Goal: Information Seeking & Learning: Learn about a topic

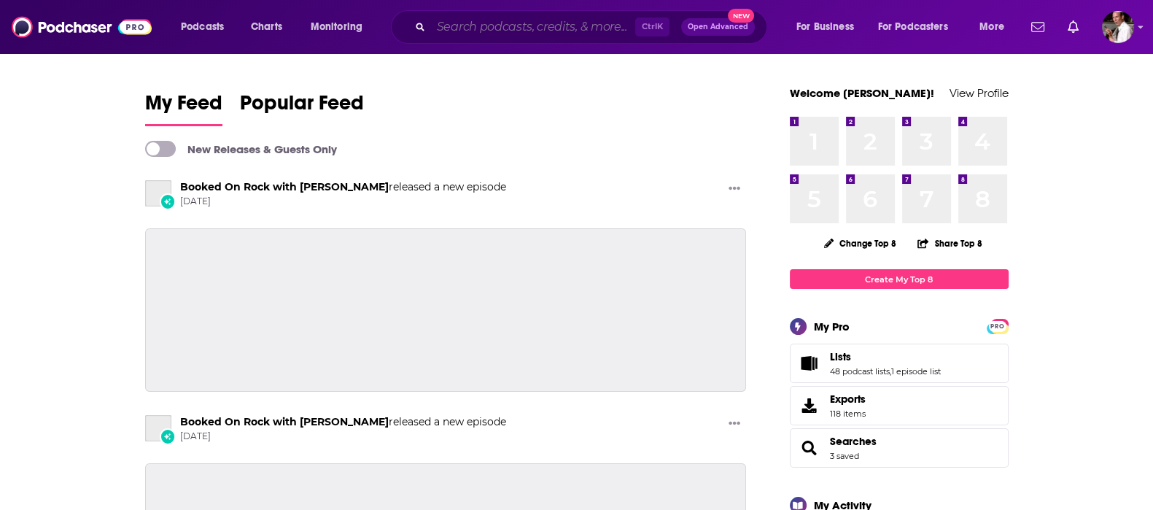
click at [451, 27] on input "Search podcasts, credits, & more..." at bounding box center [533, 26] width 204 height 23
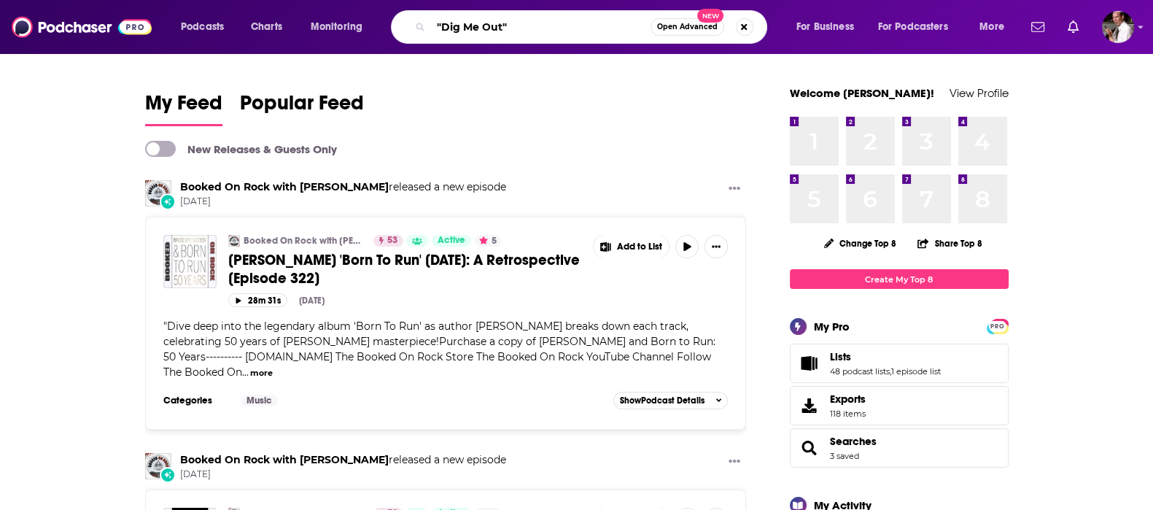
type input ""Dig Me Out""
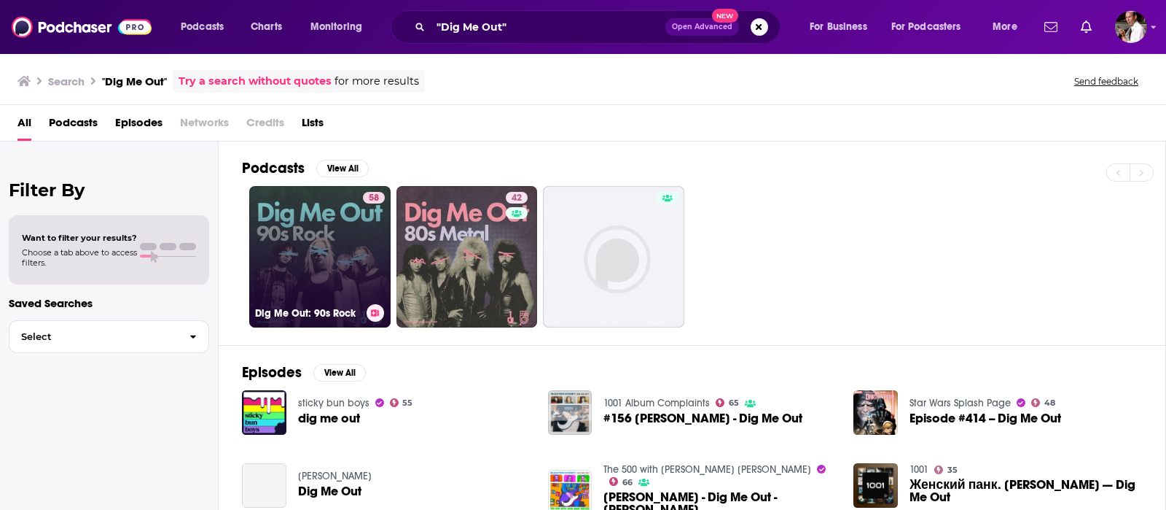
click at [321, 243] on link "58 Dig Me Out: 90s Rock" at bounding box center [319, 256] width 141 height 141
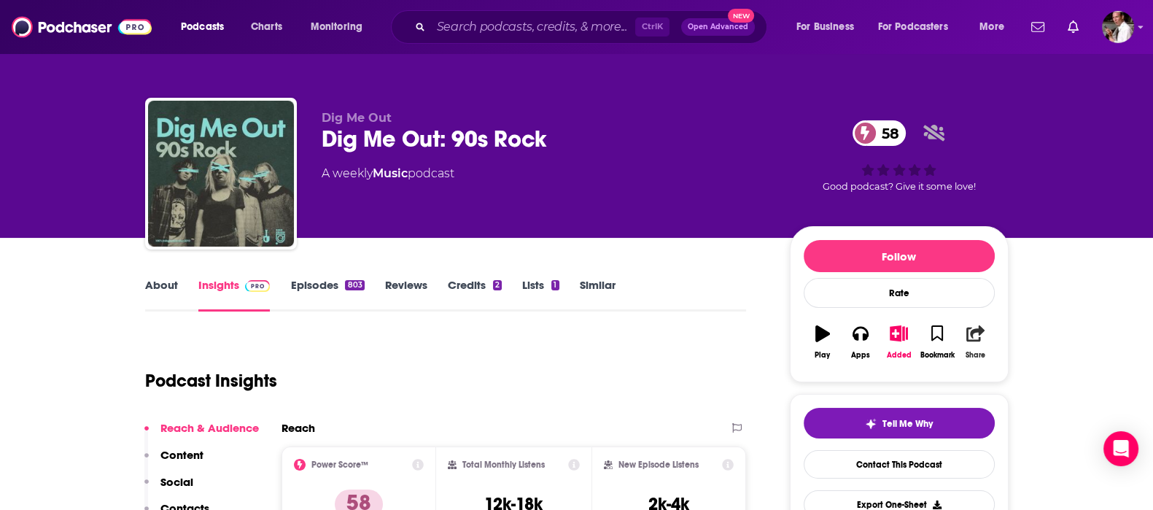
click at [972, 339] on icon "button" at bounding box center [975, 333] width 18 height 16
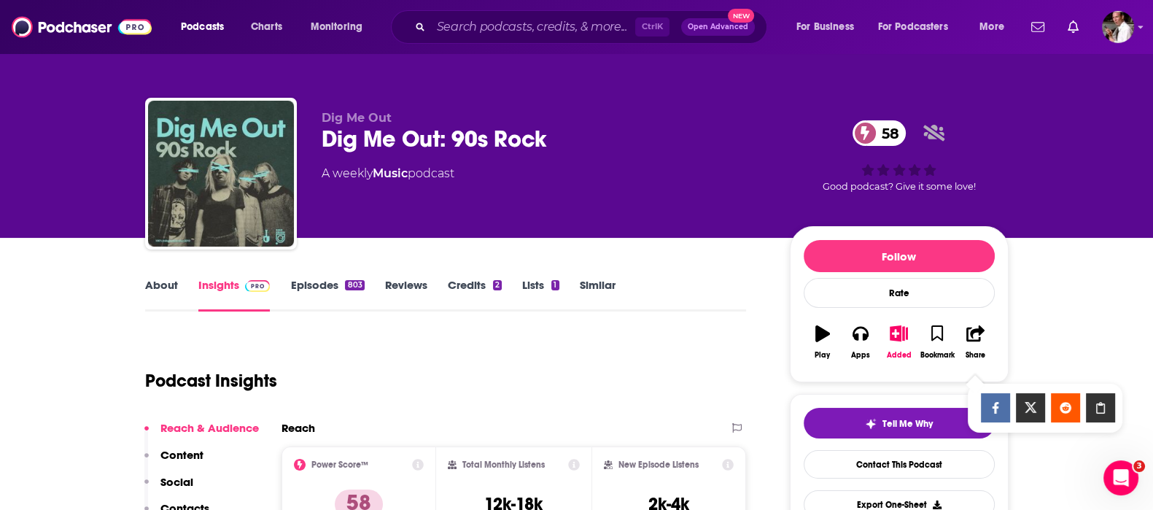
click at [1093, 402] on icon "Show Share dropdown" at bounding box center [1099, 408] width 29 height 12
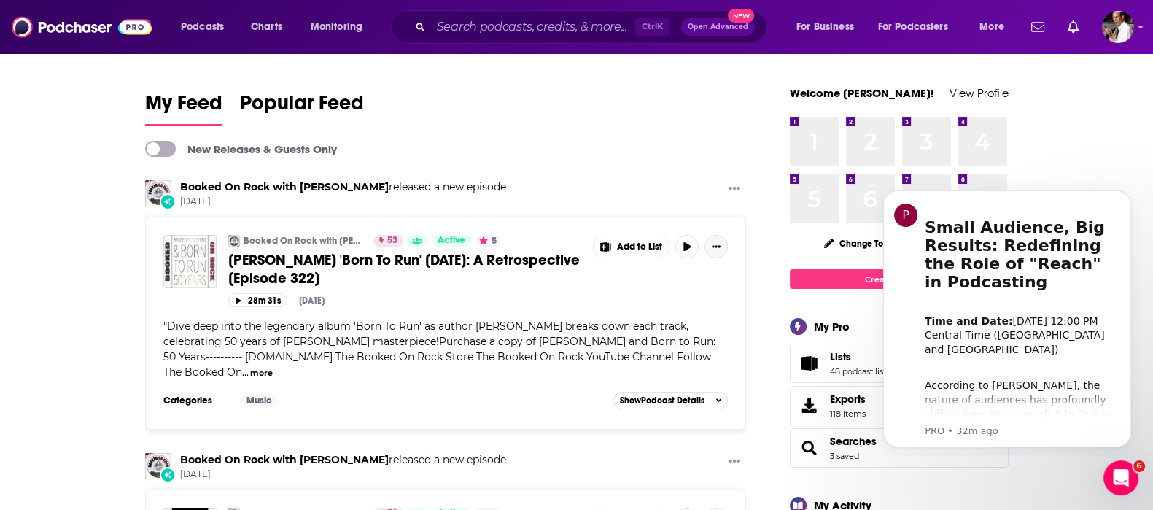
click at [711, 246] on icon "Show More Button" at bounding box center [715, 246] width 9 height 9
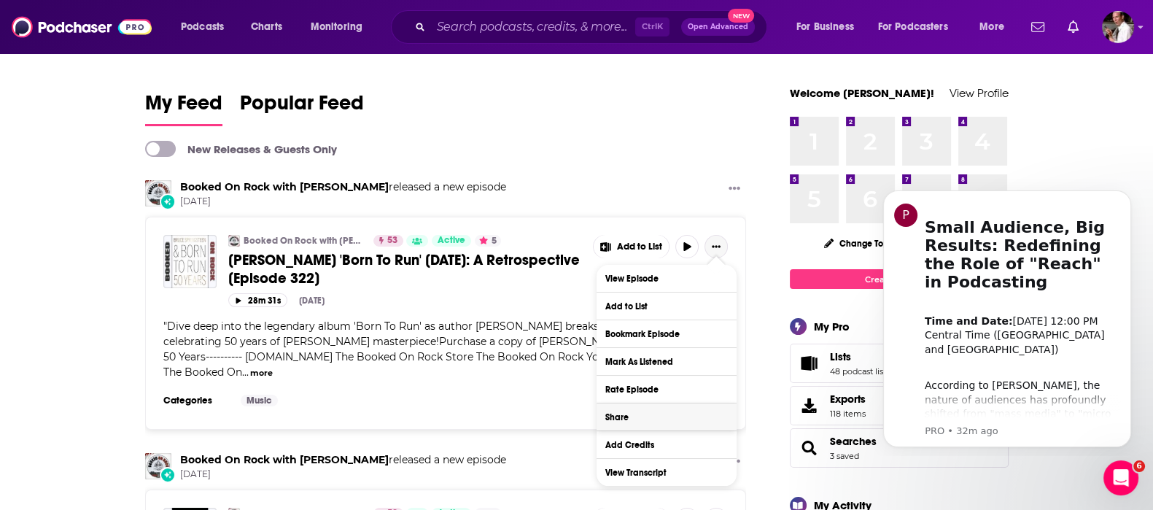
click at [631, 418] on button "Share" at bounding box center [666, 416] width 140 height 27
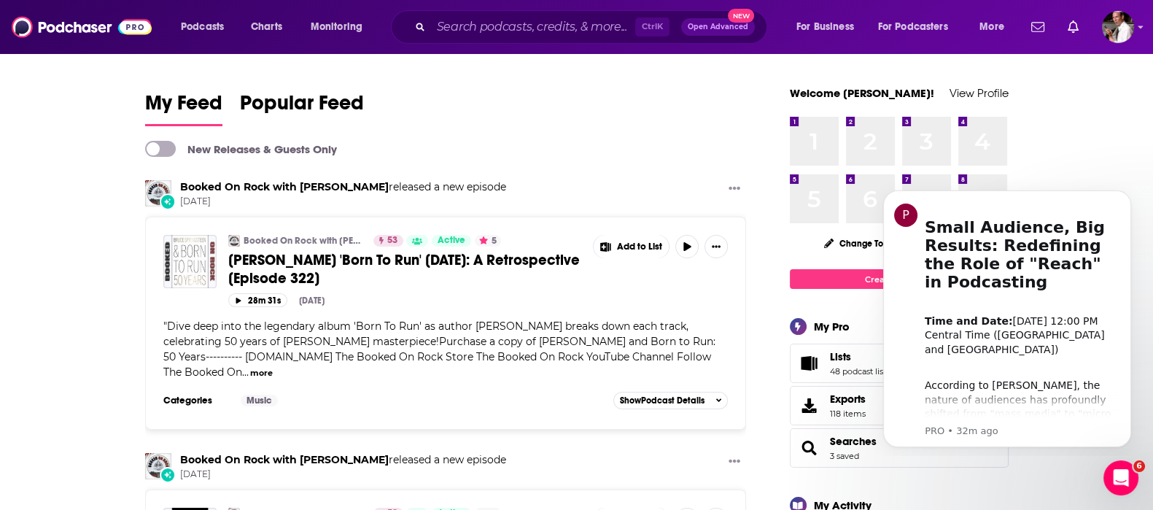
click at [712, 245] on icon "Show More Button" at bounding box center [716, 246] width 9 height 2
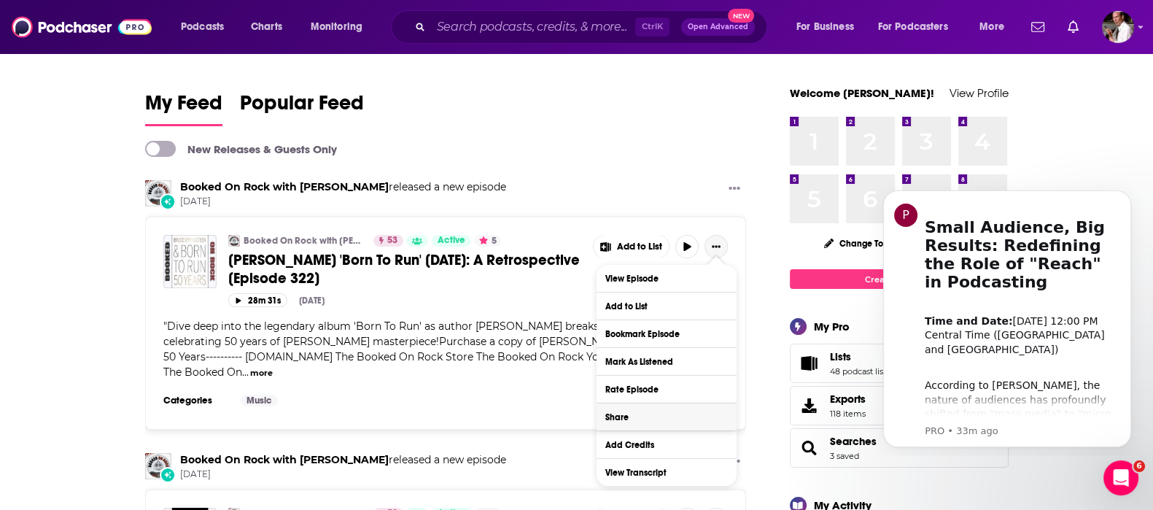
click at [630, 413] on button "Share" at bounding box center [666, 416] width 140 height 27
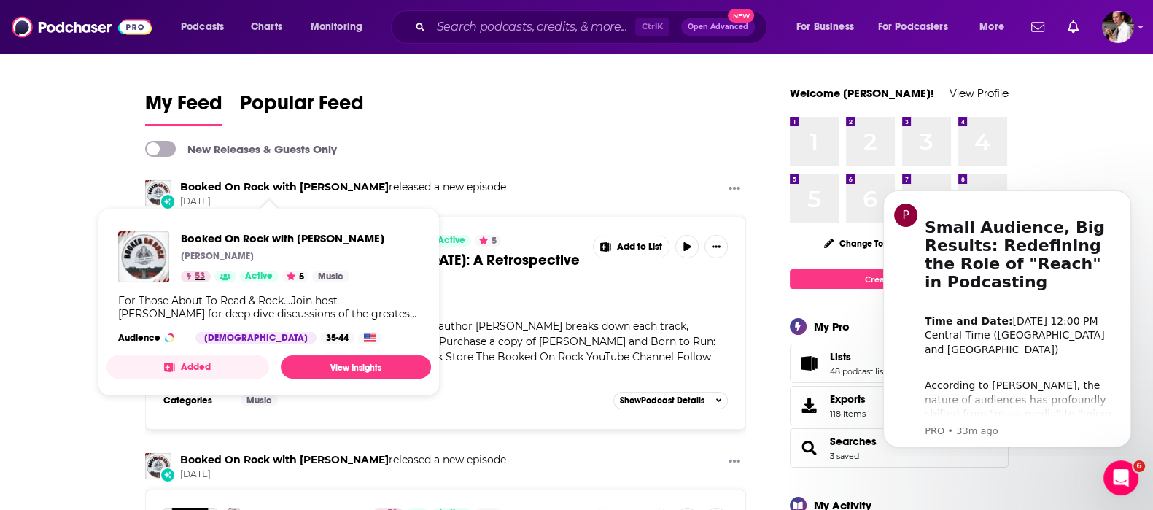
click at [199, 272] on span "53" at bounding box center [200, 276] width 10 height 15
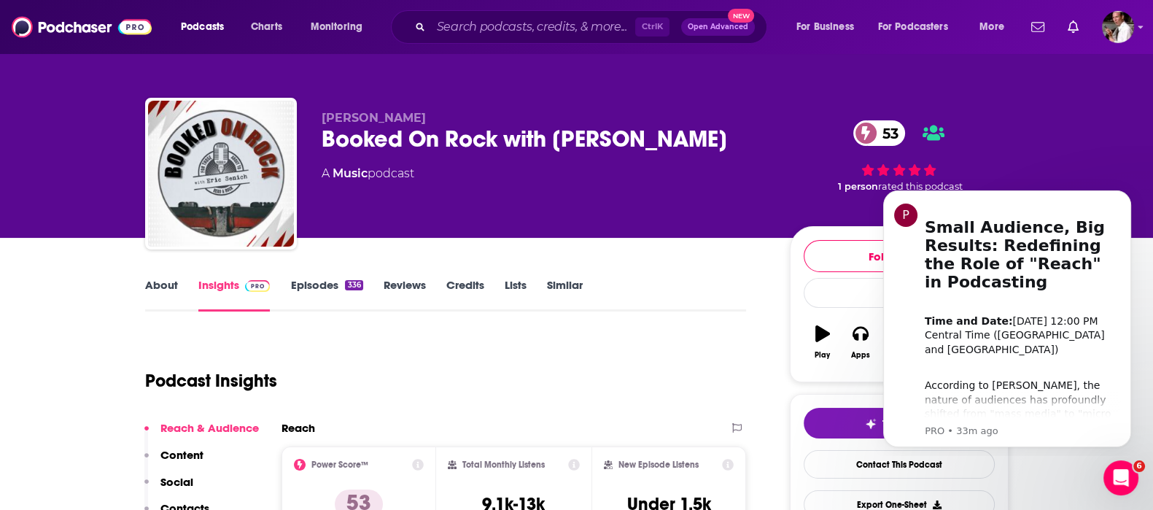
scroll to position [243, 0]
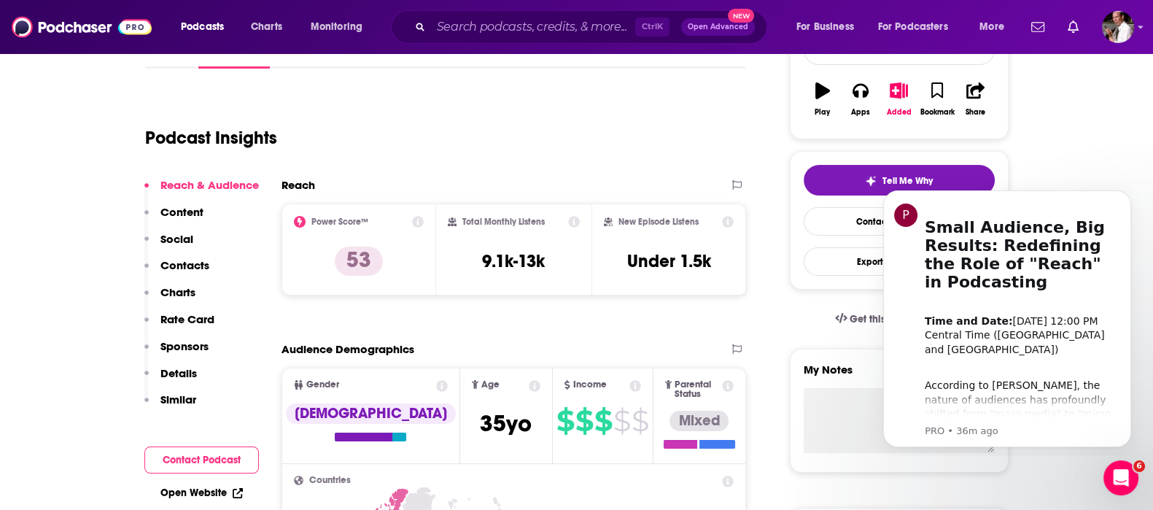
click at [558, 99] on div "Podcast Insights" at bounding box center [440, 129] width 590 height 74
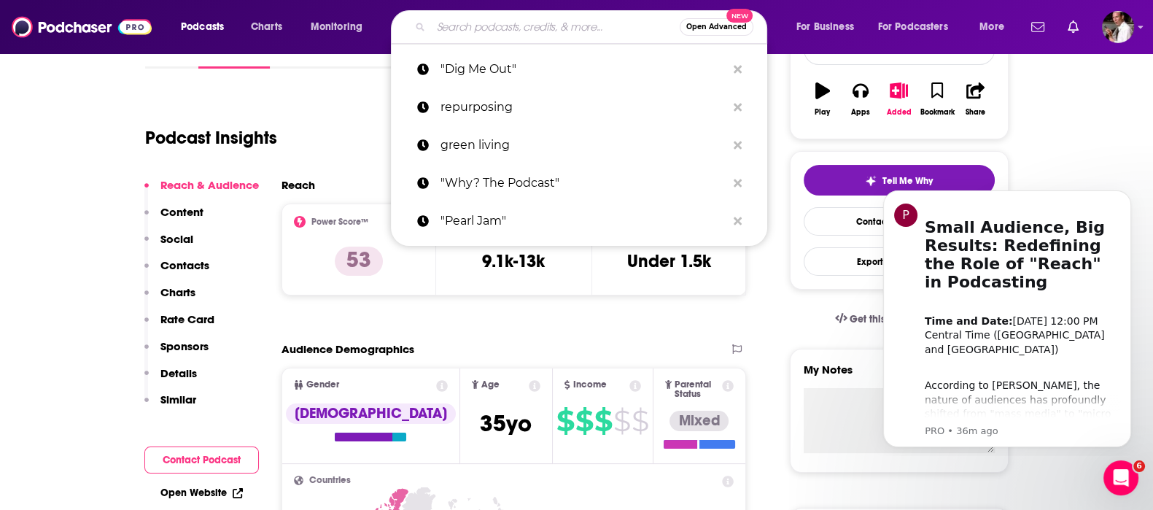
click at [503, 23] on input "Search podcasts, credits, & more..." at bounding box center [555, 26] width 249 height 23
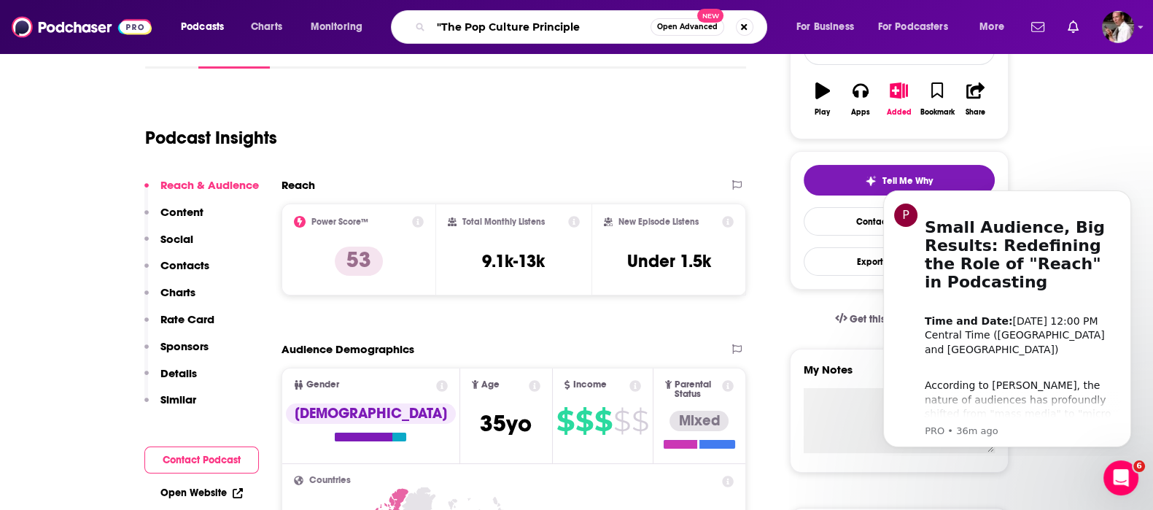
type input ""The Pop Culture Principle""
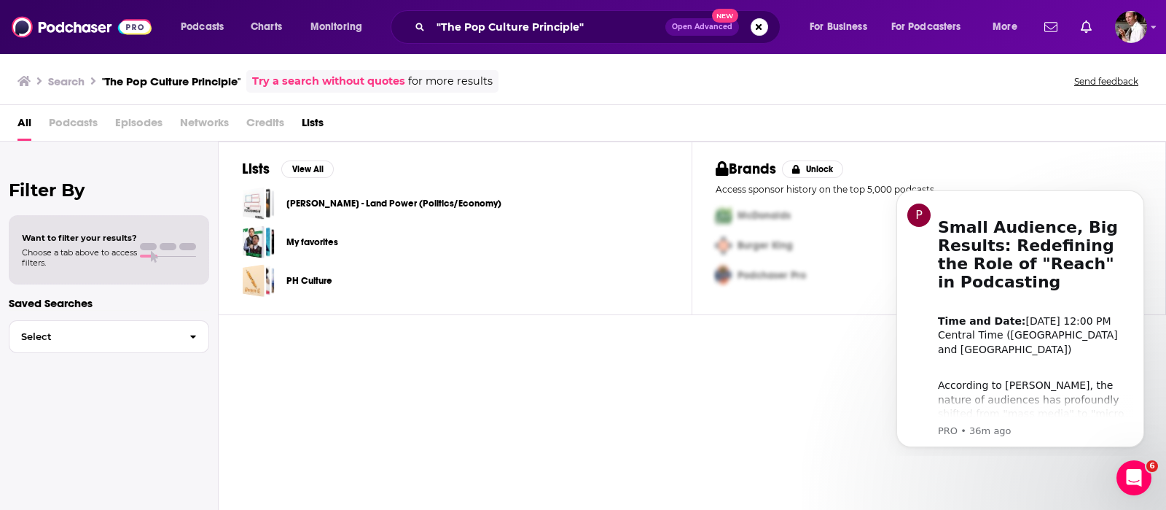
click at [674, 26] on span "Open Advanced" at bounding box center [702, 26] width 61 height 7
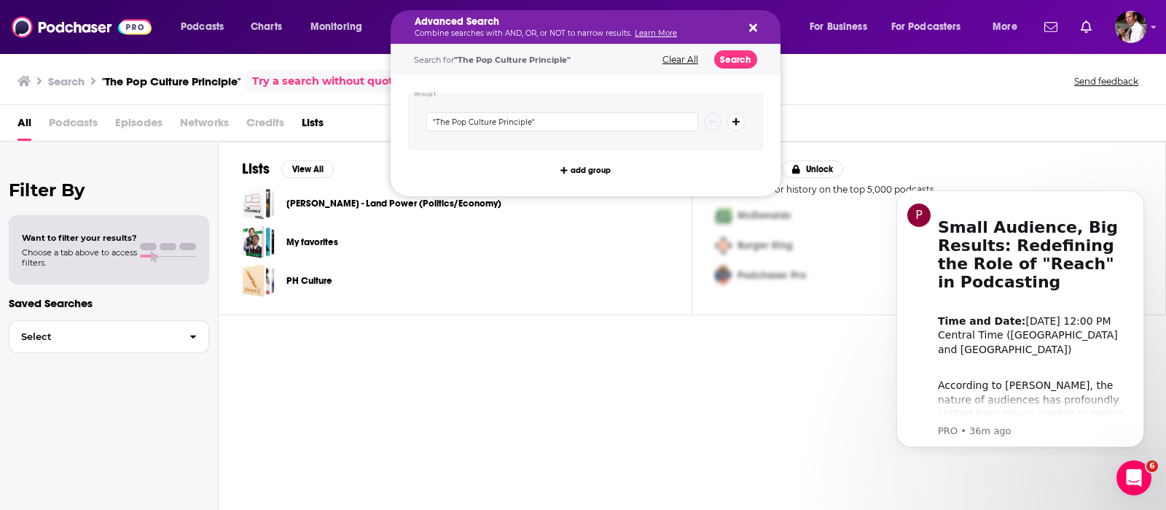
click at [753, 25] on icon "Search podcasts, credits, & more..." at bounding box center [753, 28] width 8 height 12
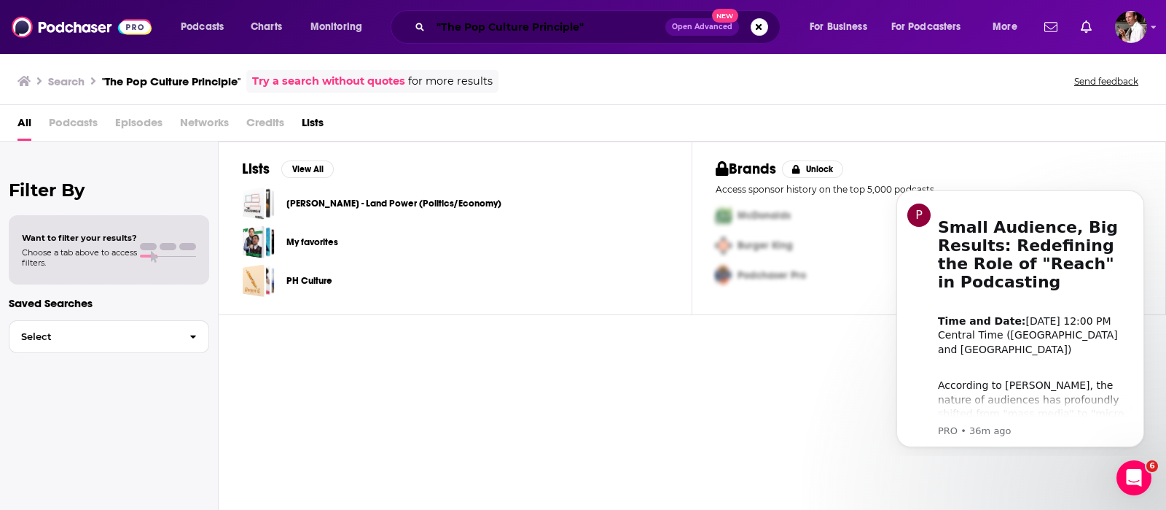
click at [601, 23] on input ""The Pop Culture Principle"" at bounding box center [548, 26] width 235 height 23
click at [71, 84] on h3 "Search" at bounding box center [66, 81] width 36 height 14
drag, startPoint x: 31, startPoint y: 80, endPoint x: 69, endPoint y: 6, distance: 83.5
click at [31, 79] on div "Search "The Pop Culture Principle" Try a search without quotes for more results" at bounding box center [257, 81] width 481 height 23
click at [77, 31] on img at bounding box center [82, 27] width 140 height 28
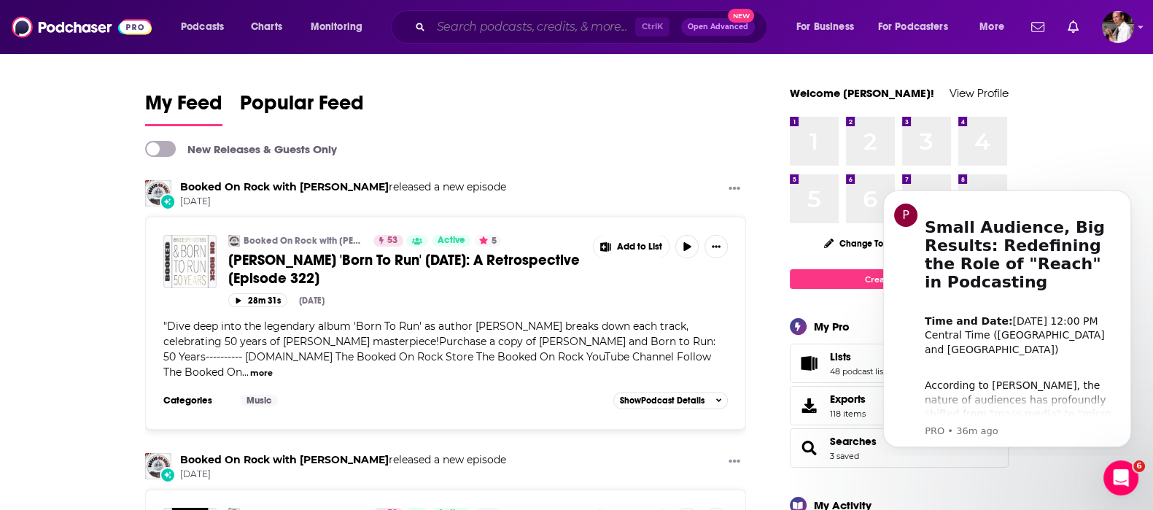
click at [459, 27] on input "Search podcasts, credits, & more..." at bounding box center [533, 26] width 204 height 23
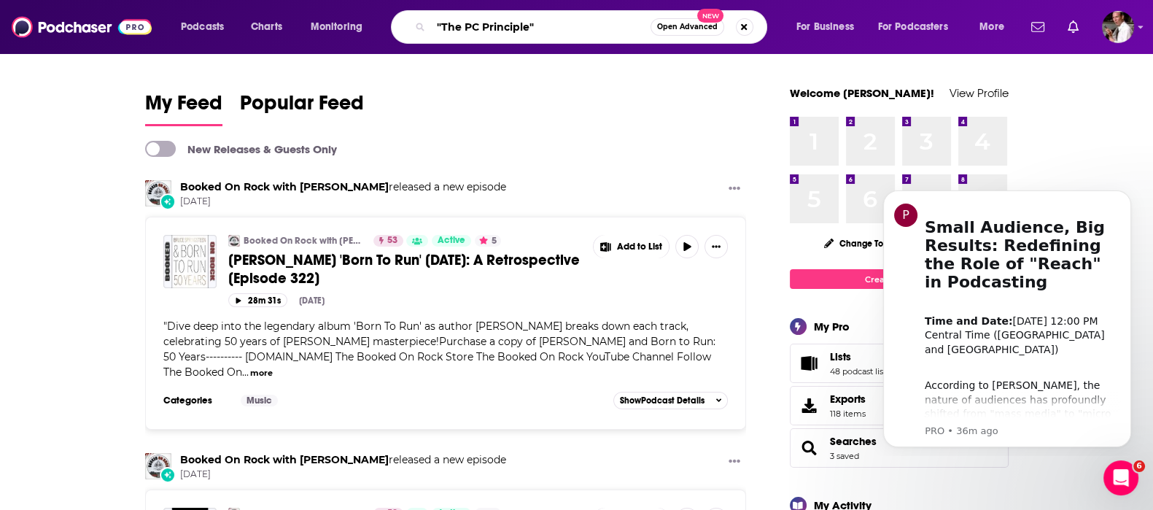
type input ""The PC Principle""
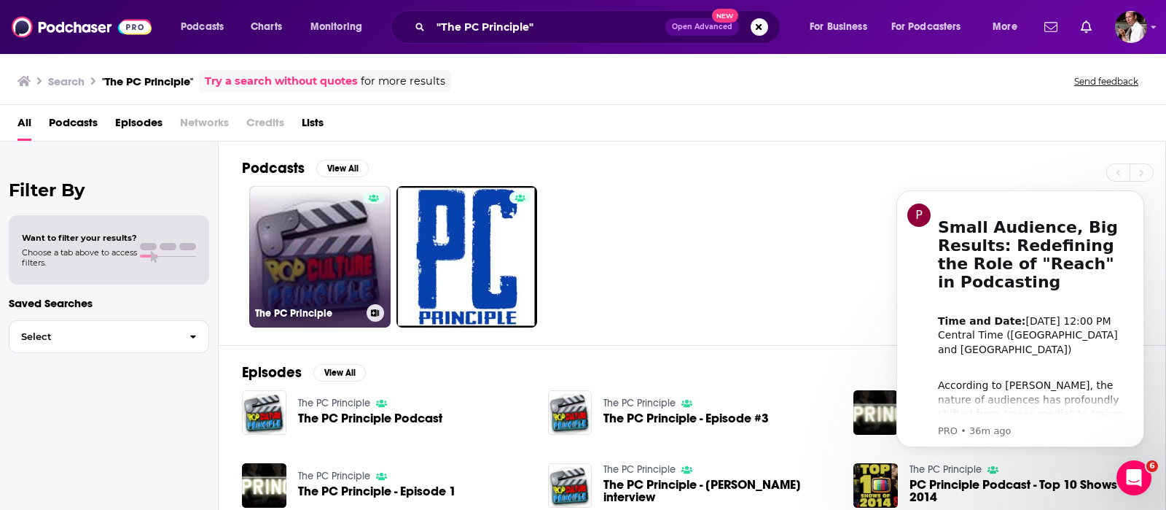
click at [321, 235] on link "The PC Principle" at bounding box center [319, 256] width 141 height 141
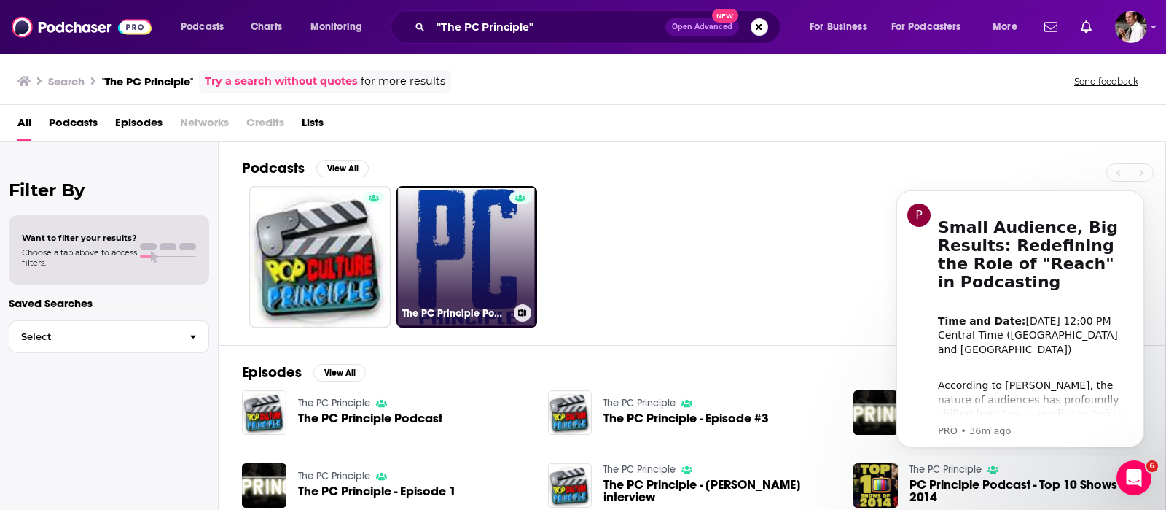
click at [464, 263] on link "The PC Principle Podcast" at bounding box center [467, 256] width 141 height 141
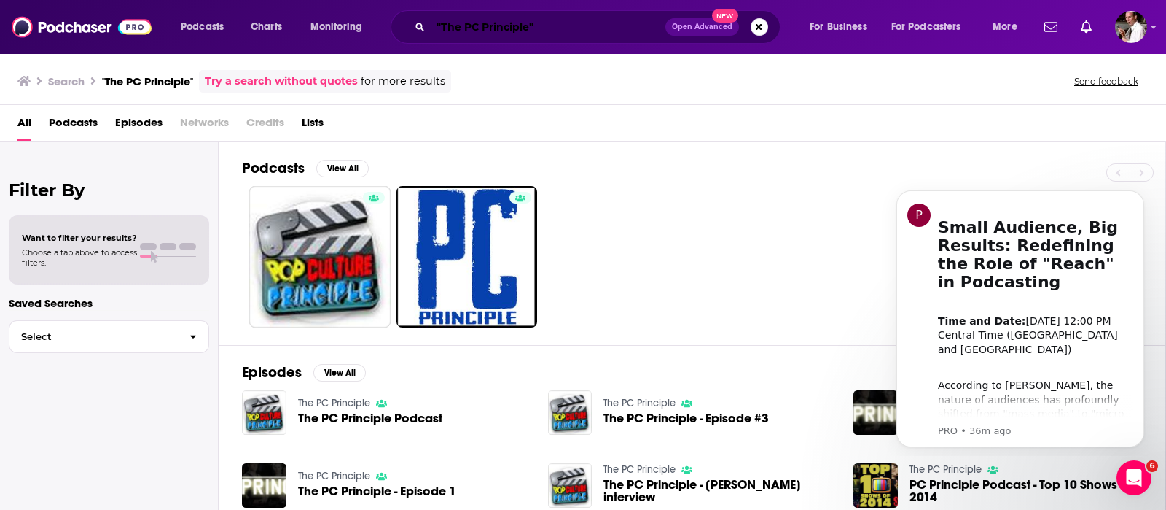
click at [565, 26] on input ""The PC Principle"" at bounding box center [548, 26] width 235 height 23
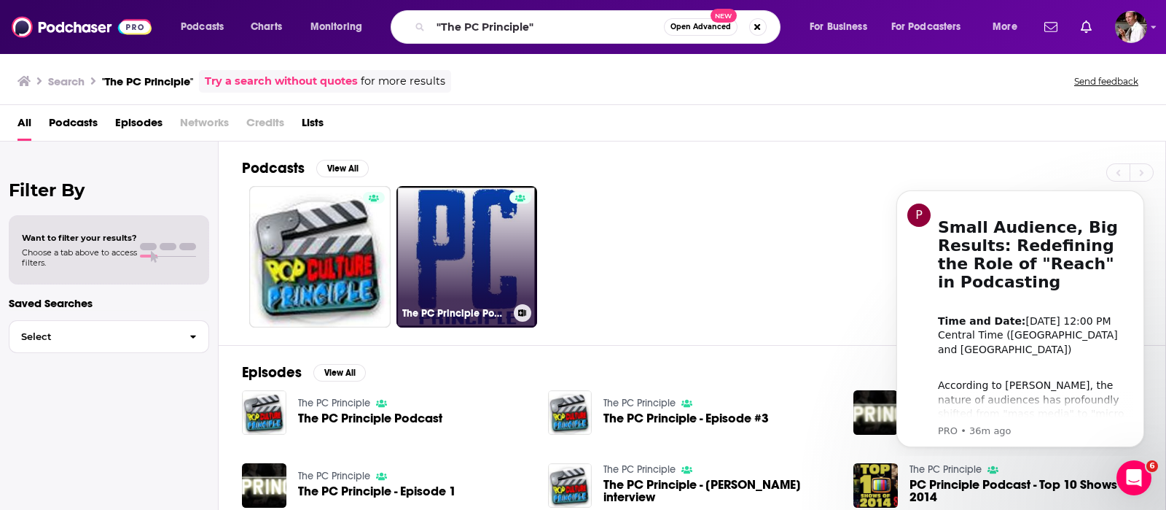
click at [488, 235] on link "The PC Principle Podcast" at bounding box center [467, 256] width 141 height 141
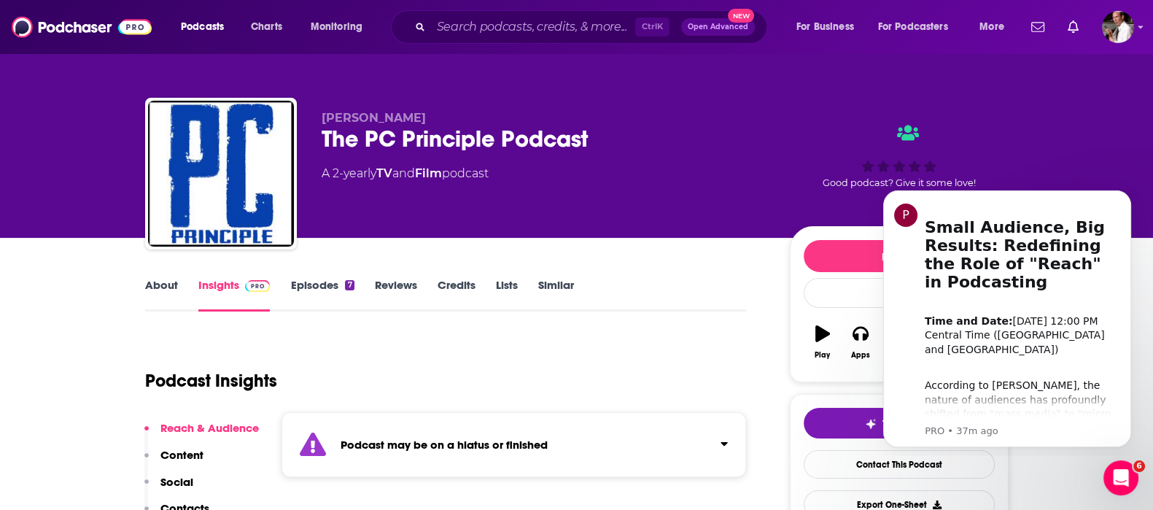
click at [310, 278] on link "Episodes 7" at bounding box center [321, 295] width 63 height 34
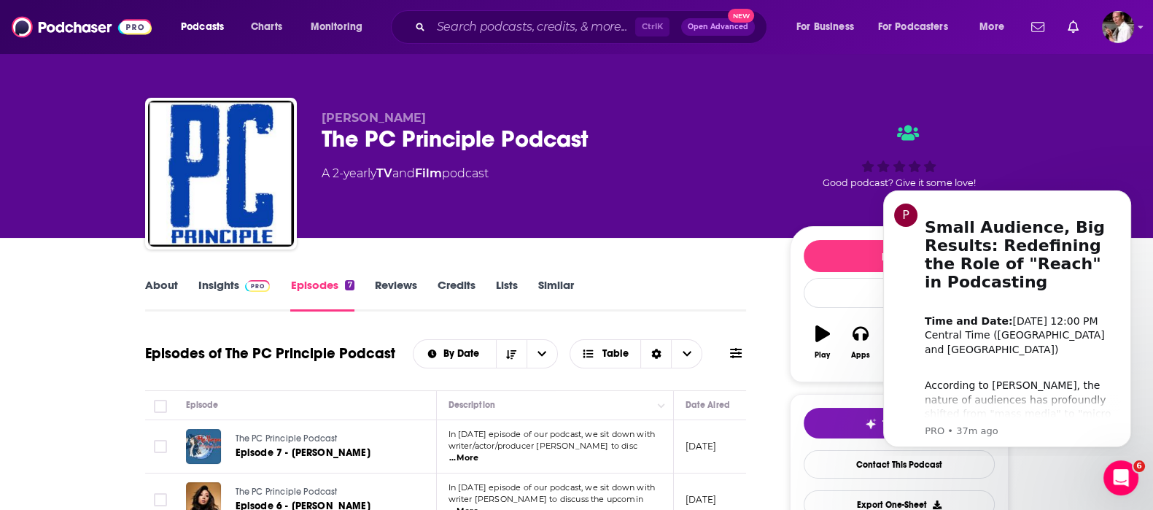
click at [356, 117] on span "[PERSON_NAME]" at bounding box center [373, 118] width 104 height 14
click at [171, 287] on link "About" at bounding box center [161, 295] width 33 height 34
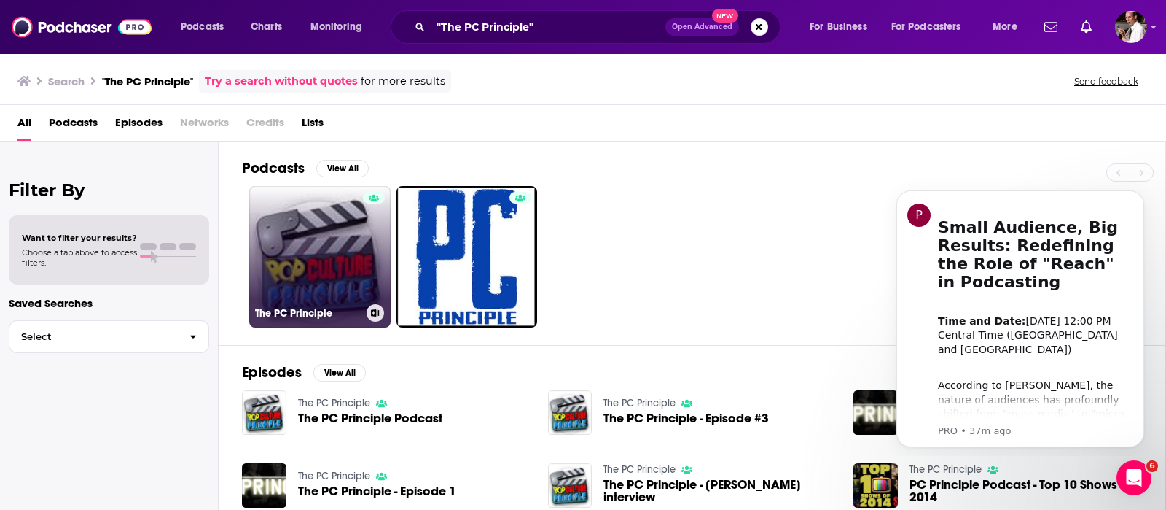
click at [341, 253] on link "The PC Principle" at bounding box center [319, 256] width 141 height 141
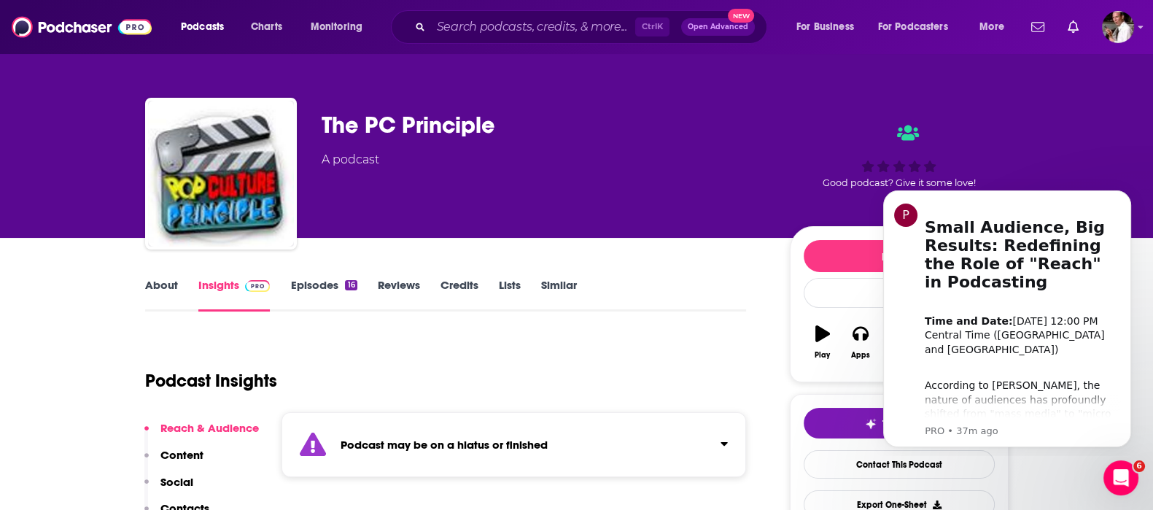
click at [321, 281] on link "Episodes 16" at bounding box center [323, 295] width 66 height 34
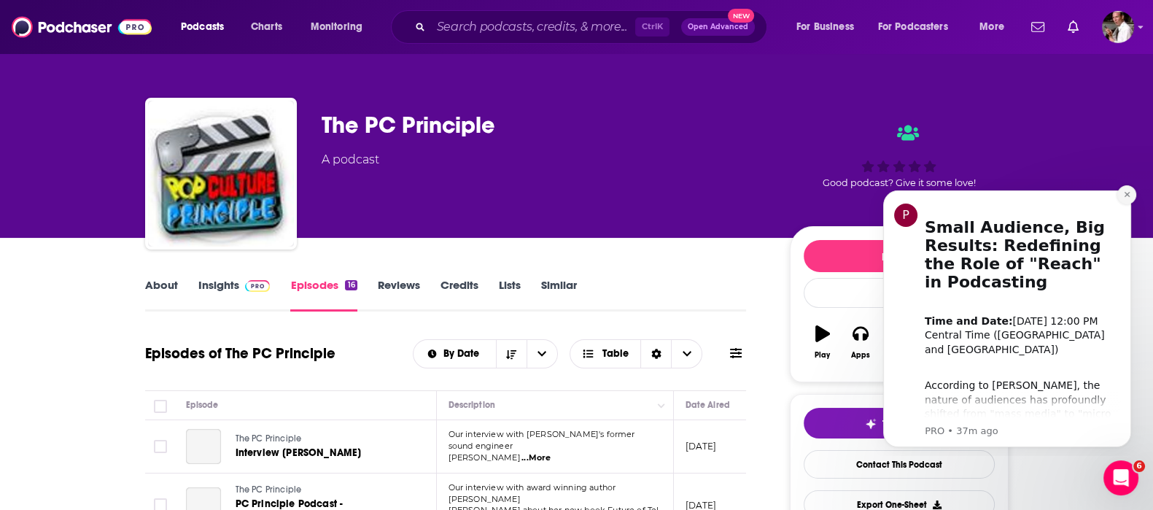
click at [1126, 195] on icon "Dismiss notification" at bounding box center [1127, 194] width 8 height 8
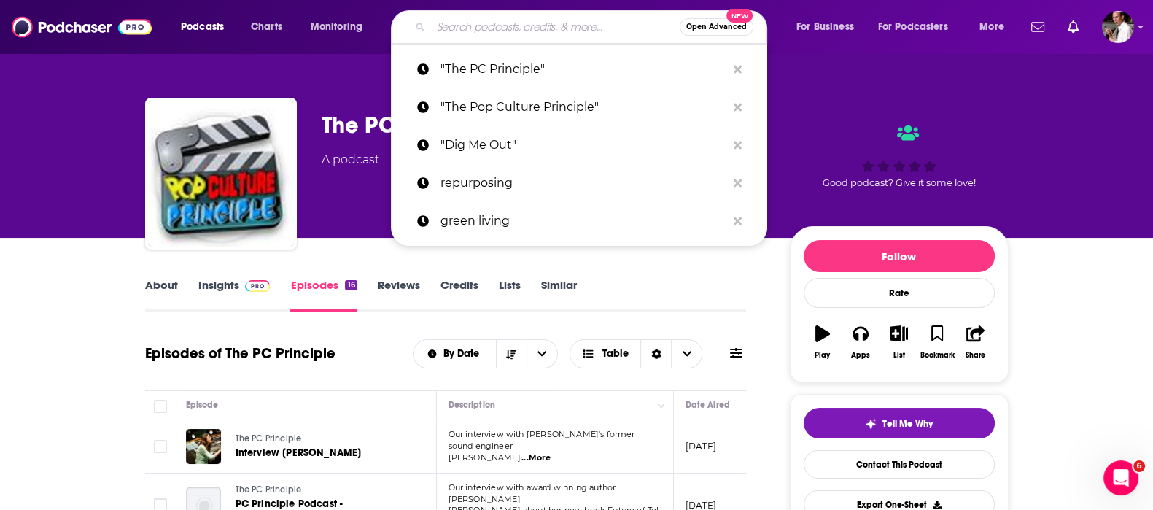
click at [467, 28] on input "Search podcasts, credits, & more..." at bounding box center [555, 26] width 249 height 23
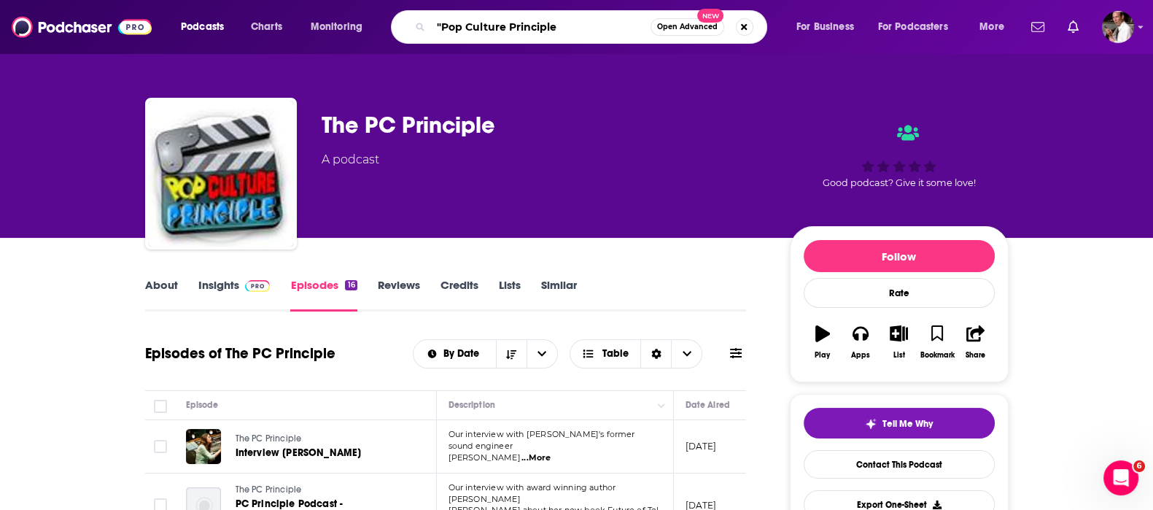
type input ""Pop Culture Principle""
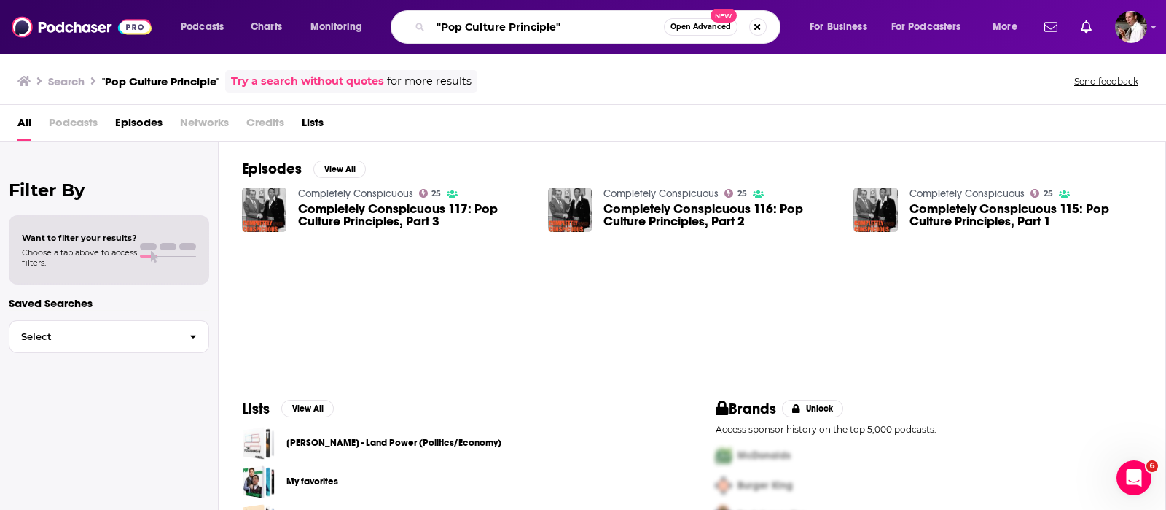
drag, startPoint x: 573, startPoint y: 20, endPoint x: 398, endPoint y: 26, distance: 175.1
click at [398, 26] on div ""Pop Culture Principle" Open Advanced New" at bounding box center [586, 27] width 390 height 34
type input ""PC Principle""
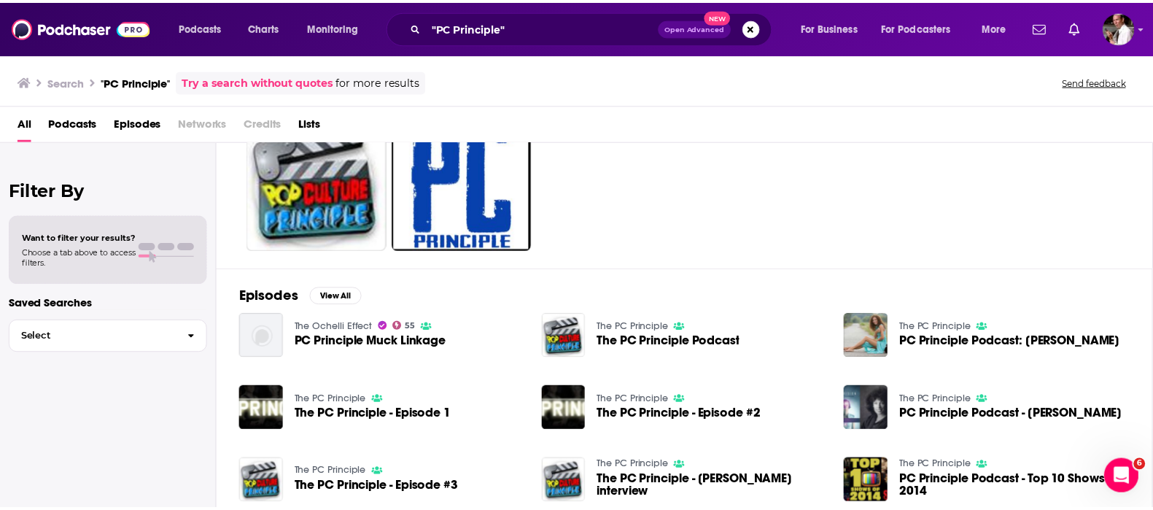
scroll to position [121, 0]
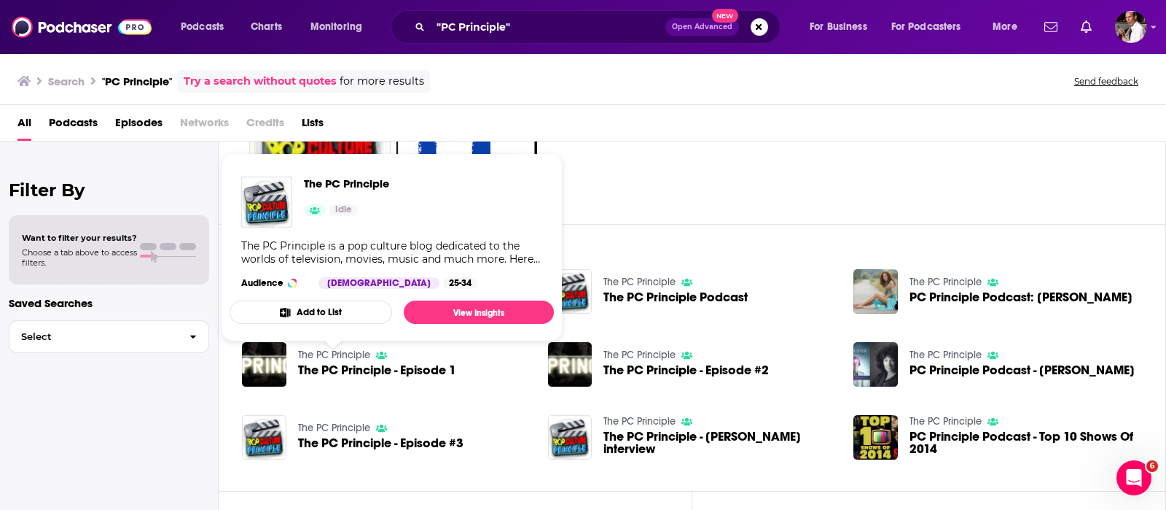
click at [340, 351] on link "The PC Principle" at bounding box center [334, 354] width 72 height 12
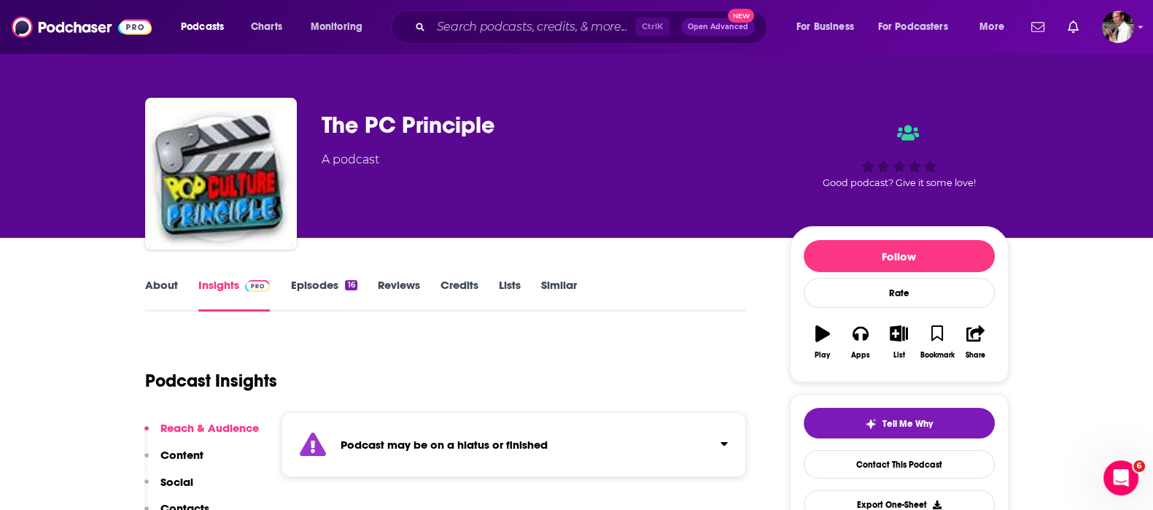
click at [317, 283] on link "Episodes 16" at bounding box center [323, 295] width 66 height 34
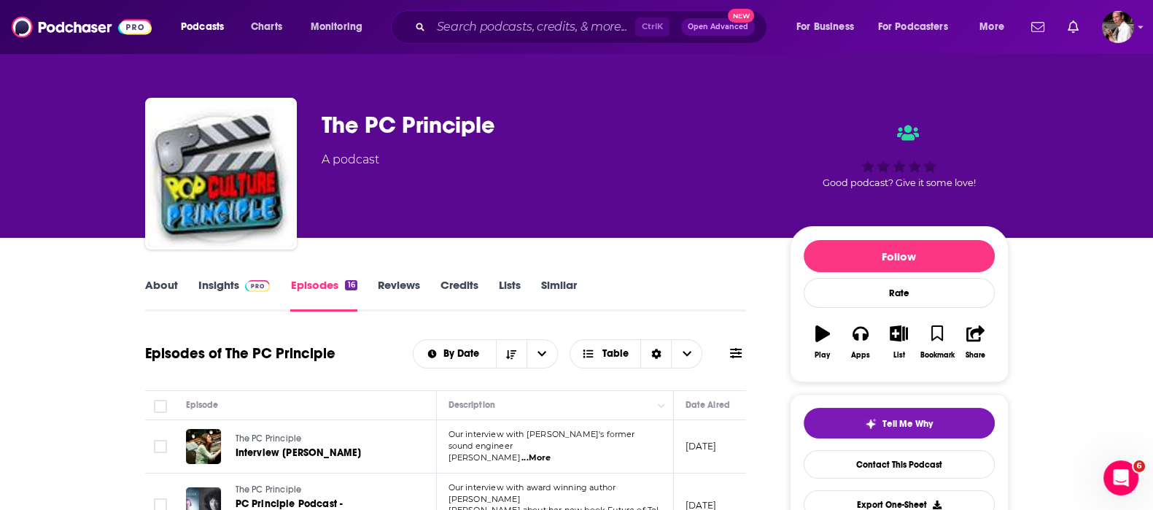
click at [639, 128] on div "The PC Principle" at bounding box center [543, 125] width 445 height 28
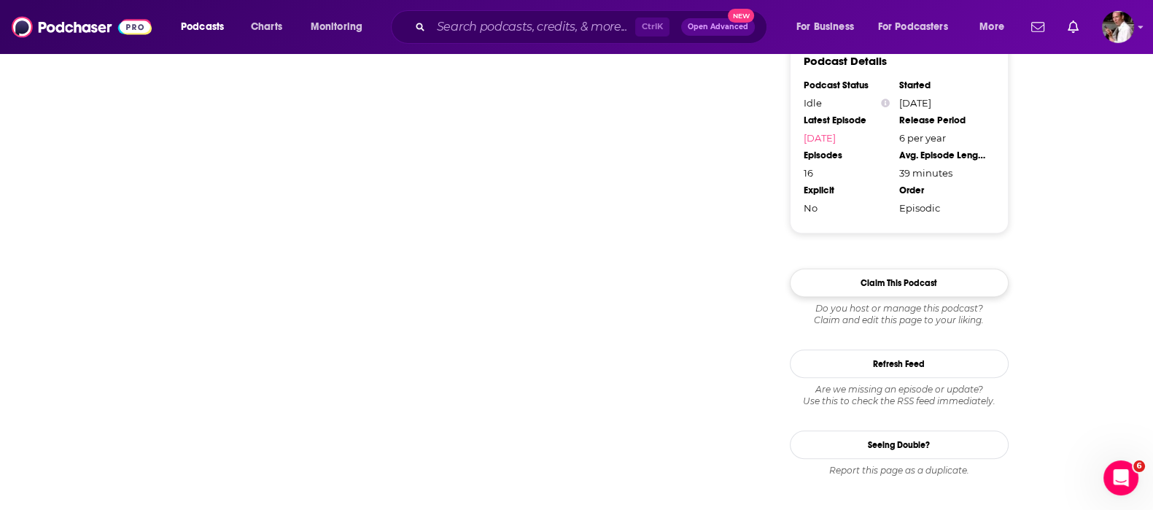
scroll to position [1336, 0]
click at [881, 360] on button "Refresh Feed" at bounding box center [898, 362] width 219 height 28
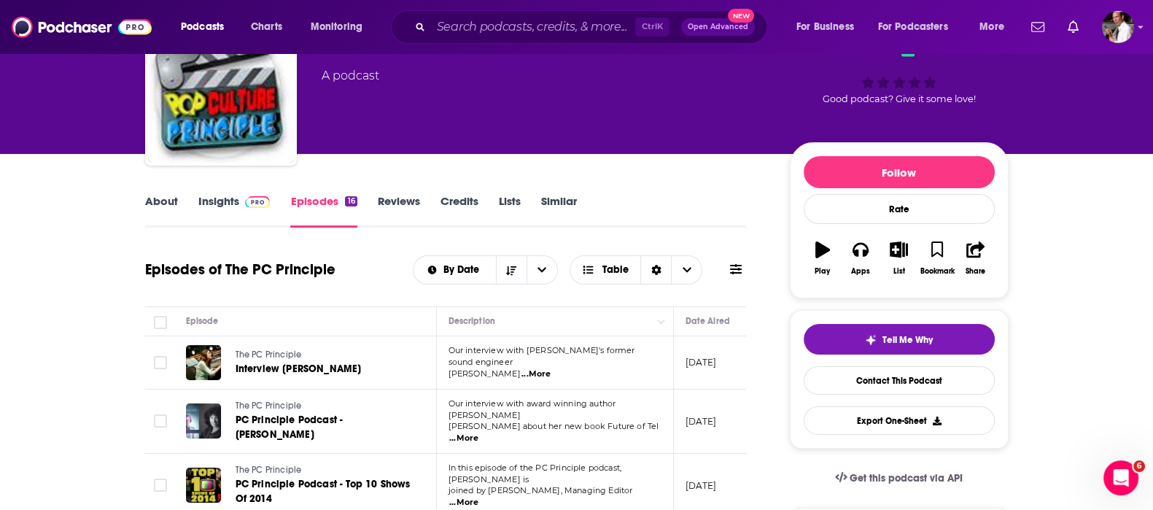
scroll to position [0, 0]
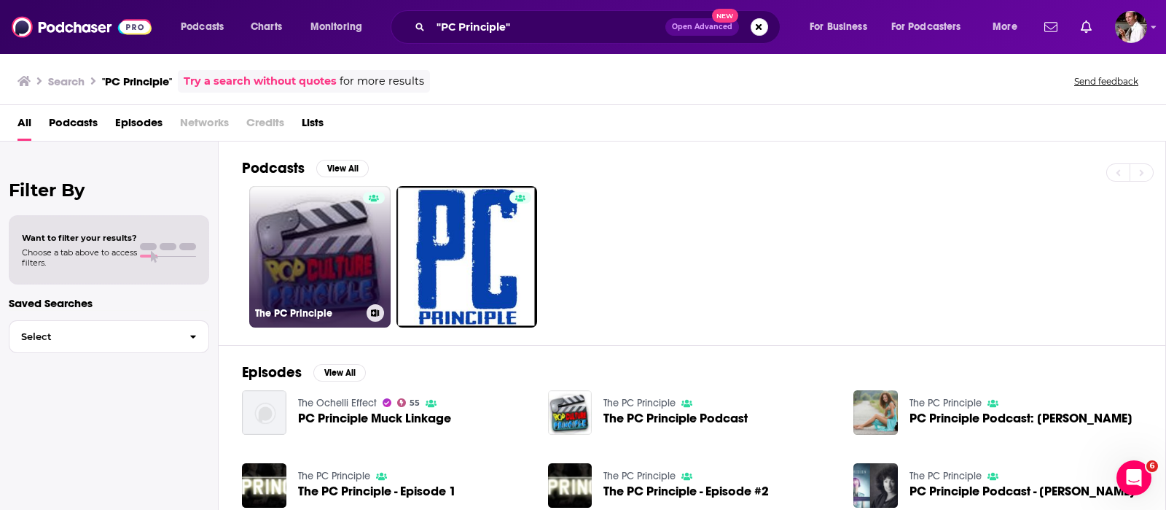
click at [324, 254] on link "The PC Principle" at bounding box center [319, 256] width 141 height 141
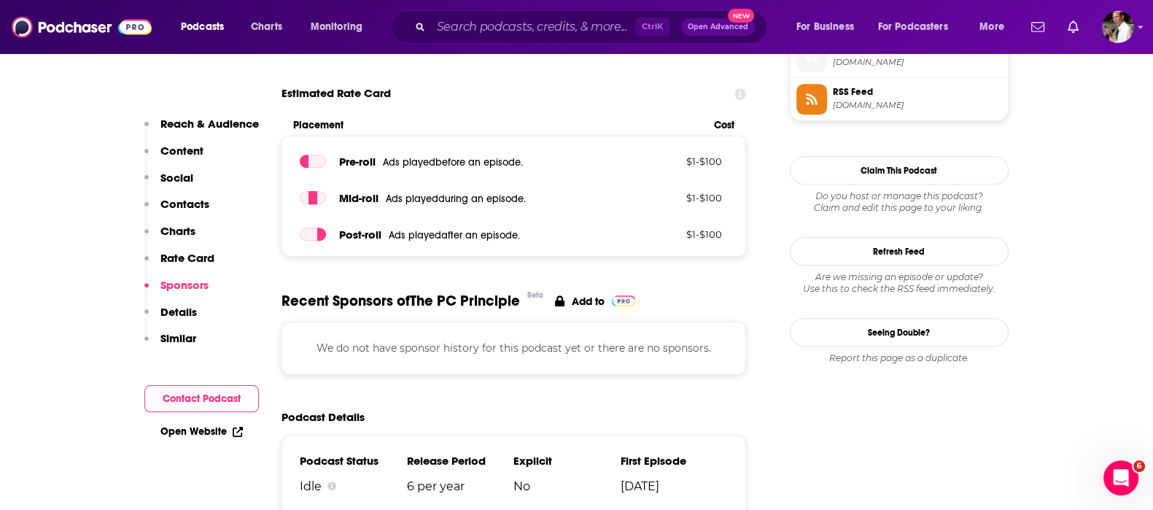
scroll to position [1214, 0]
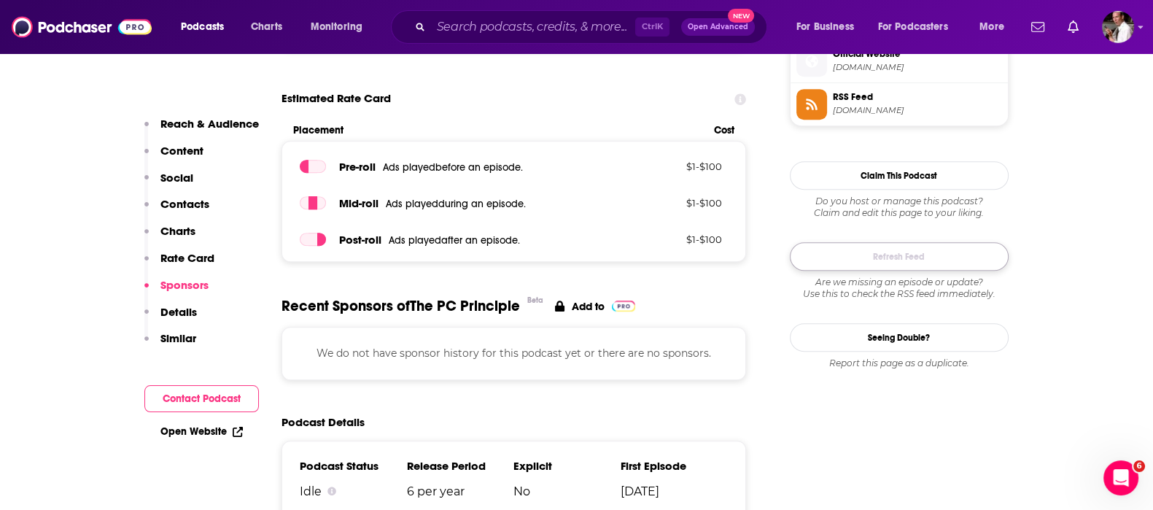
click at [876, 260] on button "Refresh Feed" at bounding box center [898, 256] width 219 height 28
